Goal: Task Accomplishment & Management: Use online tool/utility

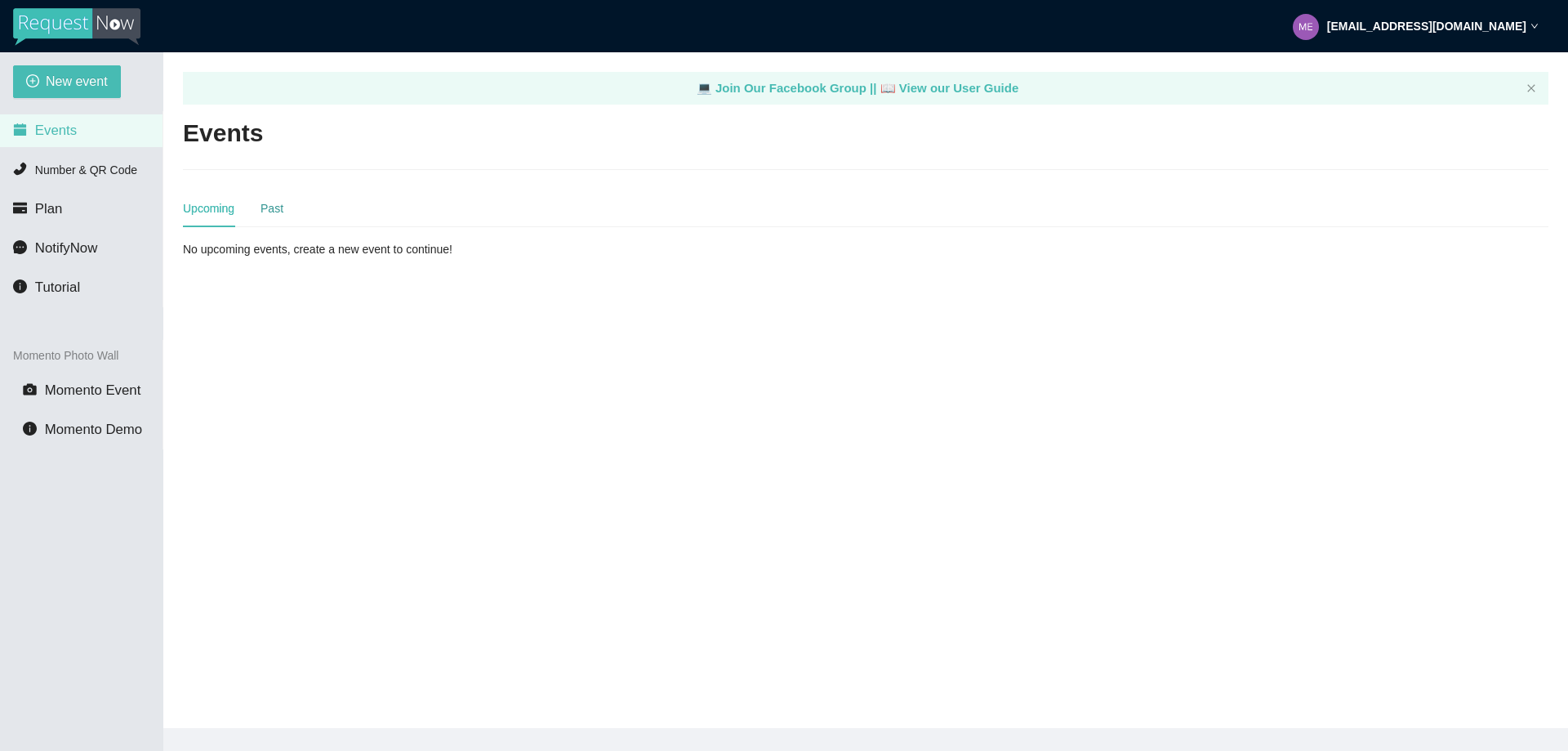
click at [264, 209] on div "Past" at bounding box center [271, 208] width 23 height 18
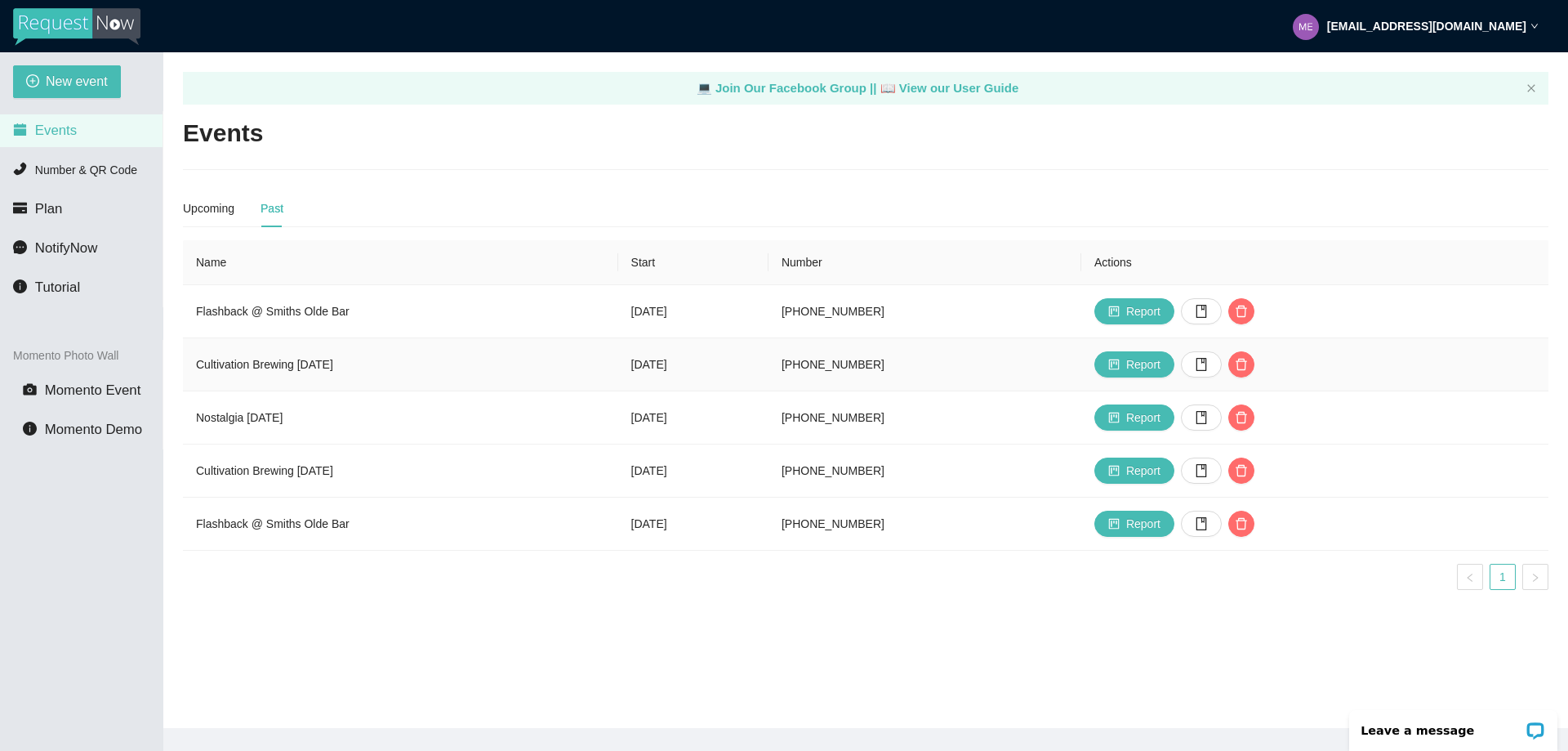
click at [275, 365] on td "Cultivation Brewing [DATE]" at bounding box center [401, 365] width 436 height 53
click at [1161, 365] on span "Report" at bounding box center [1143, 364] width 34 height 18
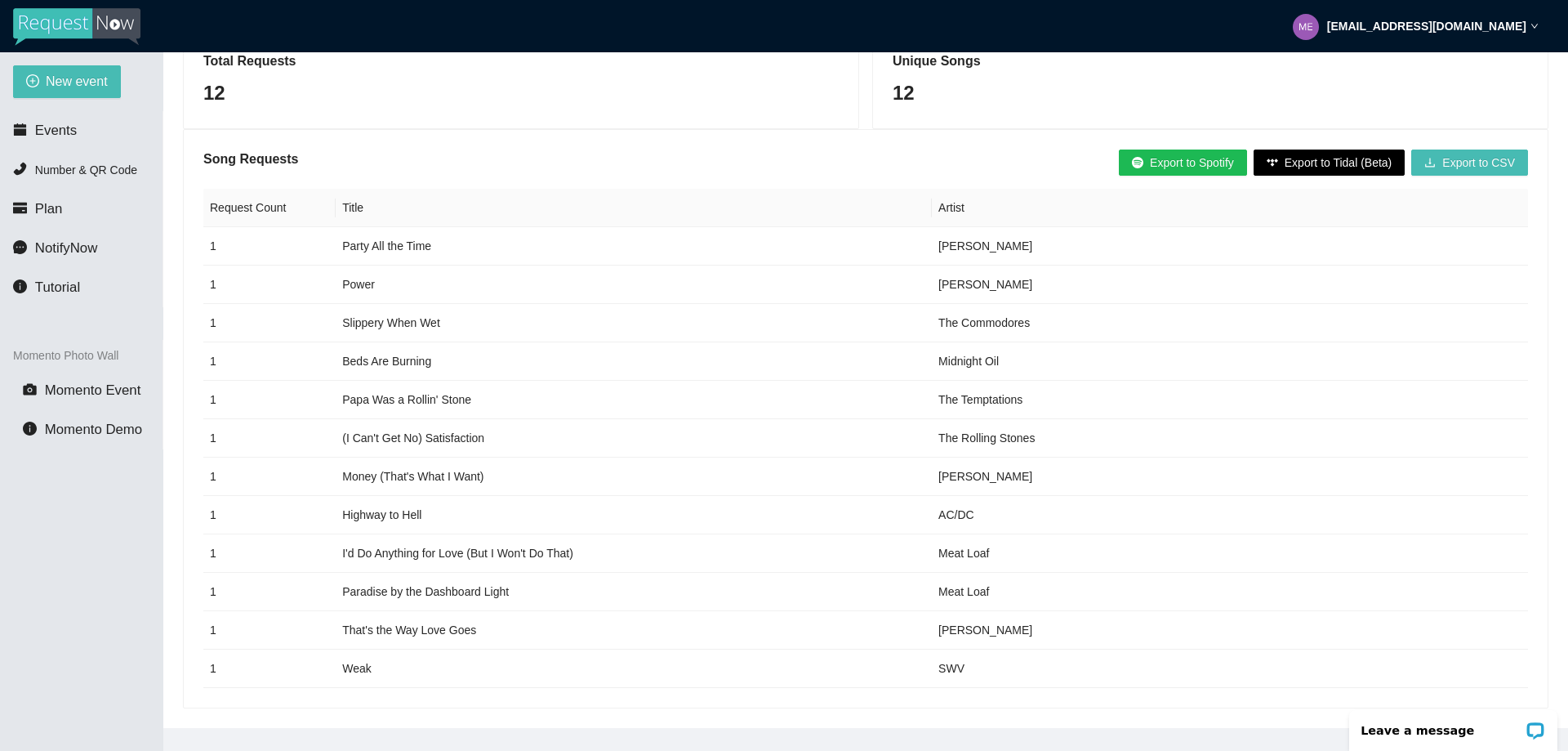
scroll to position [241, 0]
drag, startPoint x: 1050, startPoint y: 306, endPoint x: 341, endPoint y: 307, distance: 709.0
click at [341, 307] on tr "1 Slippery When Wet The Commodores" at bounding box center [866, 323] width 1325 height 39
copy tr "Slippery When Wet The Commodores"
